Goal: Find specific page/section: Find specific page/section

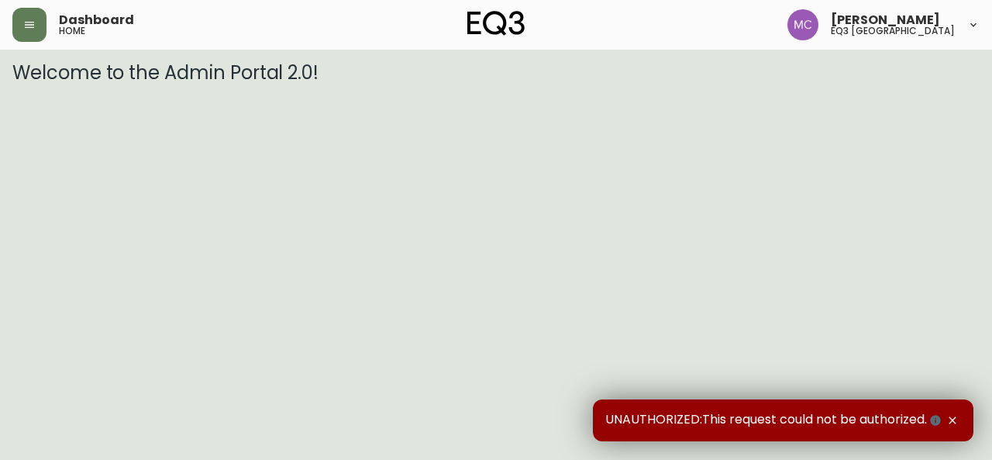
click at [30, 5] on div "Dashboard home [PERSON_NAME] eq3 [GEOGRAPHIC_DATA]" at bounding box center [495, 25] width 967 height 50
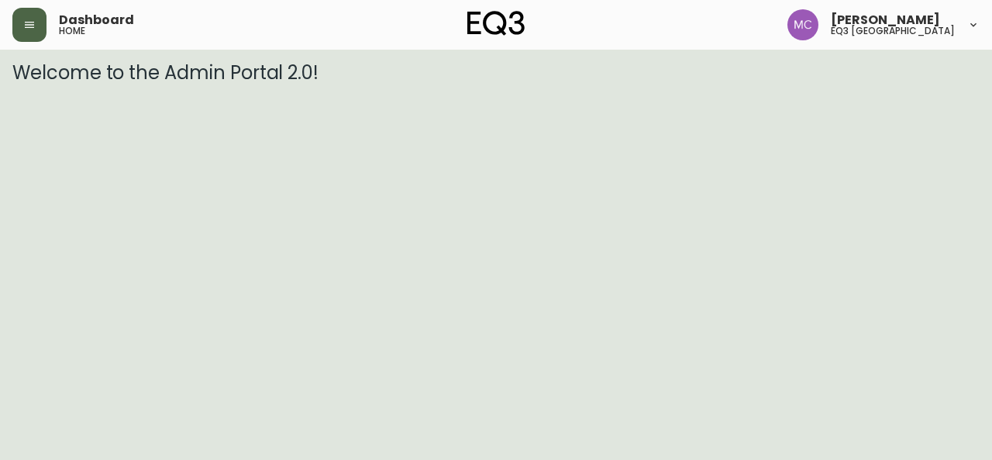
click at [31, 36] on button "button" at bounding box center [29, 25] width 34 height 34
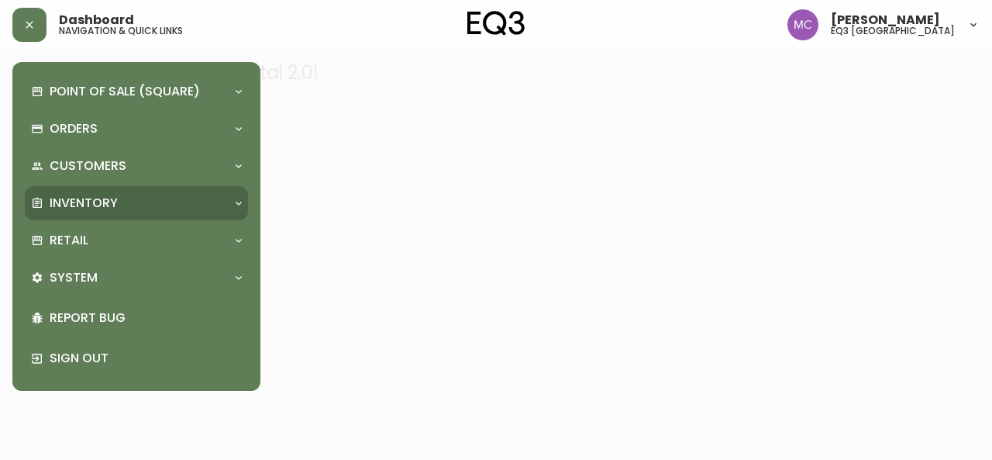
click at [73, 213] on div "Inventory" at bounding box center [136, 203] width 223 height 34
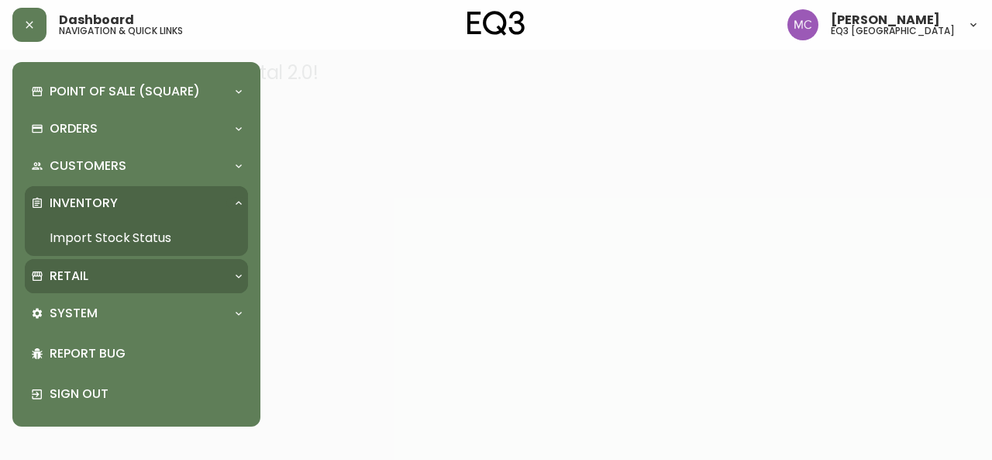
click at [87, 274] on p "Retail" at bounding box center [69, 275] width 39 height 17
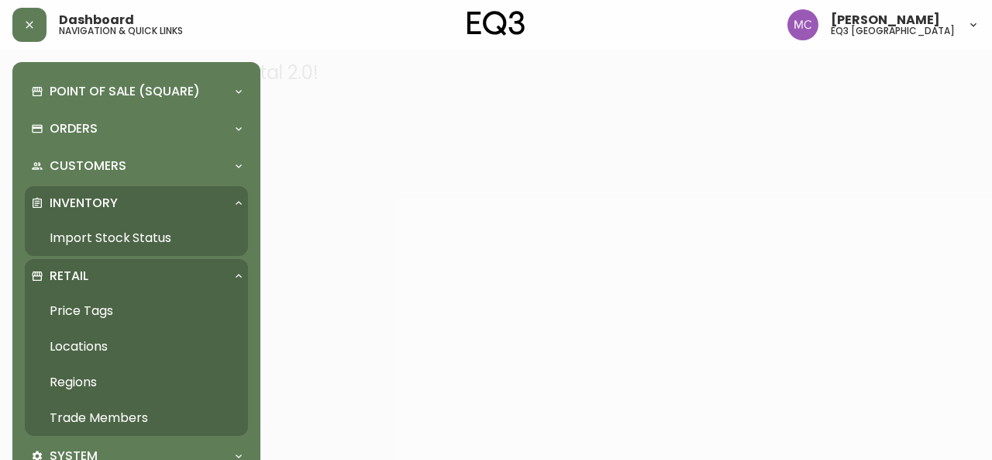
click at [105, 403] on link "Trade Members" at bounding box center [136, 418] width 223 height 36
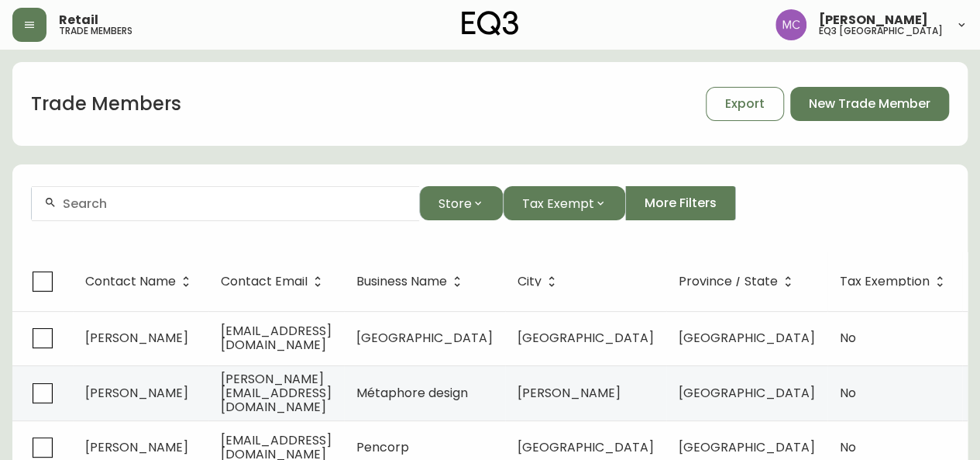
click at [144, 210] on div at bounding box center [226, 203] width 388 height 35
type input "[PERSON_NAME]"
click at [26, 19] on icon "button" at bounding box center [29, 25] width 12 height 12
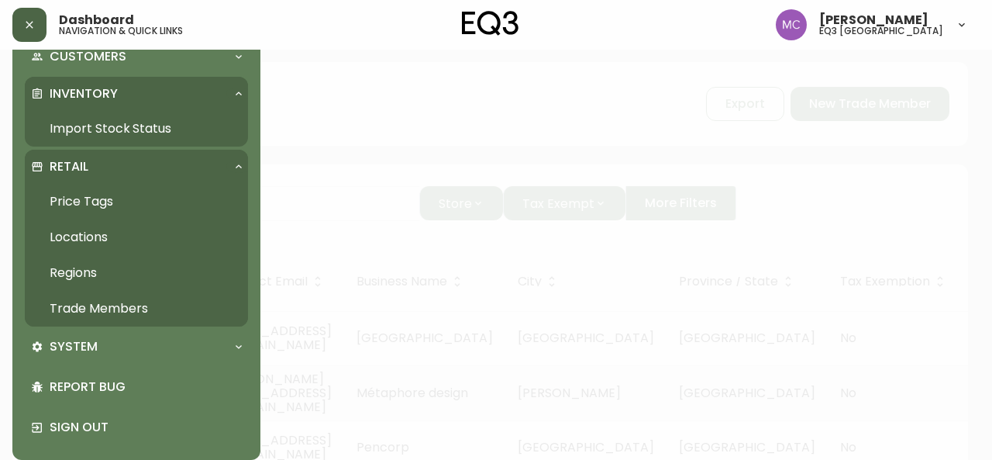
scroll to position [121, 0]
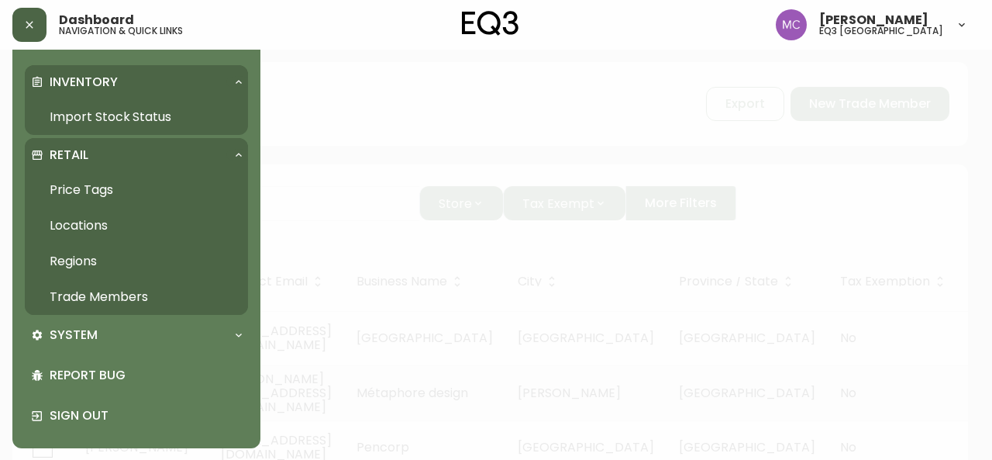
click at [70, 122] on link "Import Stock Status" at bounding box center [136, 117] width 223 height 36
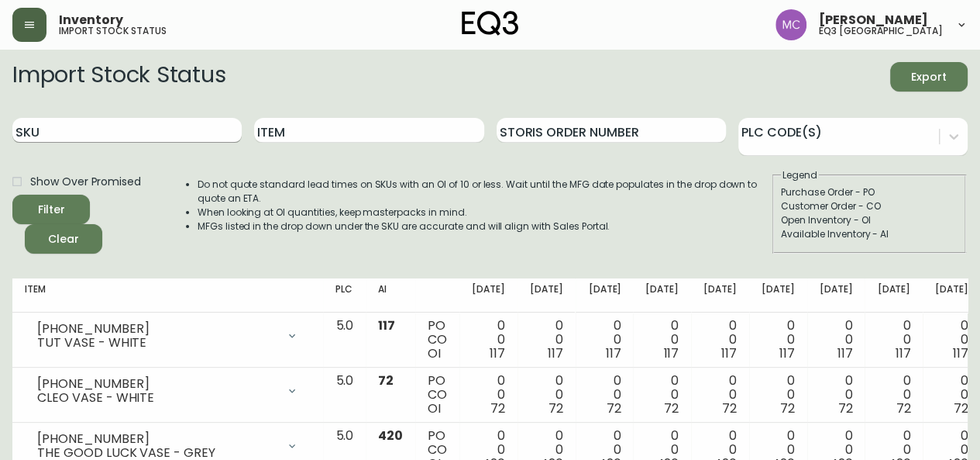
click at [69, 140] on input "SKU" at bounding box center [126, 130] width 229 height 25
paste input "[PHONE_NUMBER]"
type input "[PHONE_NUMBER]"
click at [12, 195] on button "Filter" at bounding box center [51, 209] width 78 height 29
